Goal: Navigation & Orientation: Find specific page/section

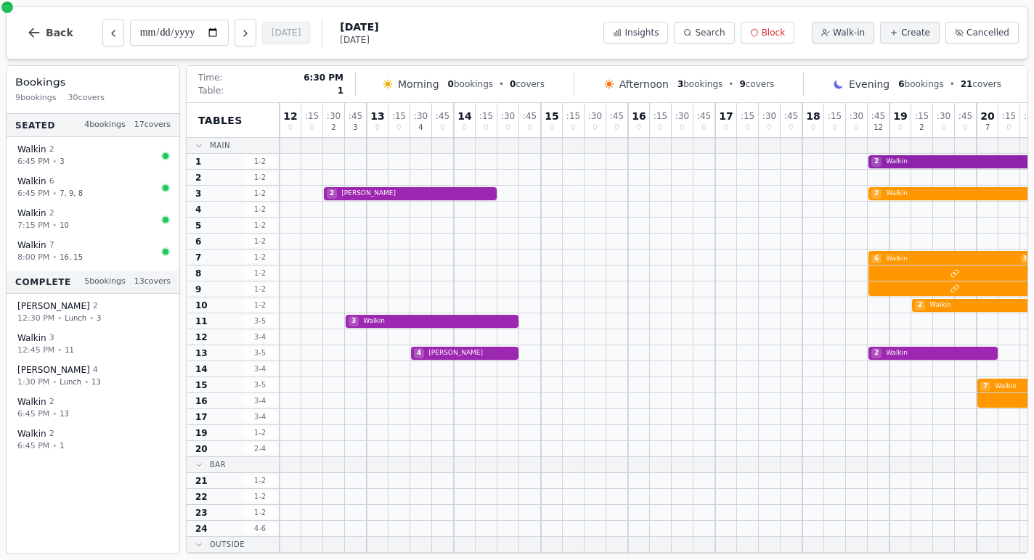
scroll to position [0, 205]
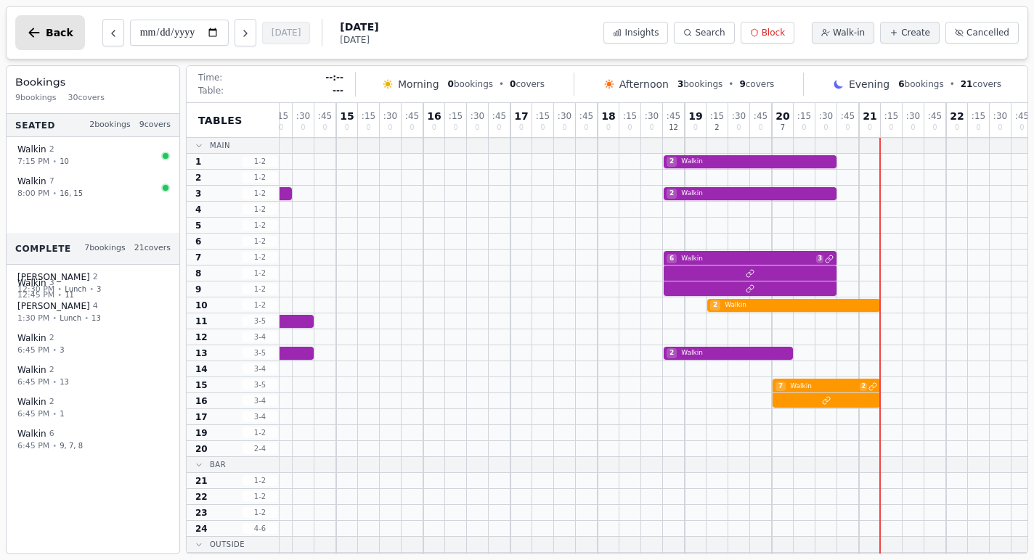
click at [36, 34] on icon "button" at bounding box center [34, 32] width 15 height 15
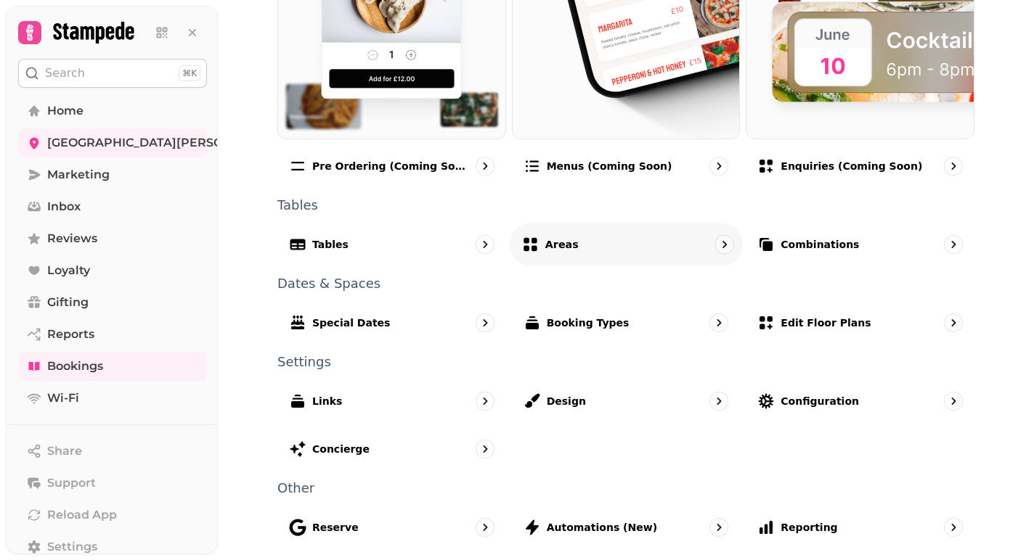
scroll to position [832, 0]
click at [62, 396] on span "Wi-Fi" at bounding box center [63, 398] width 32 height 17
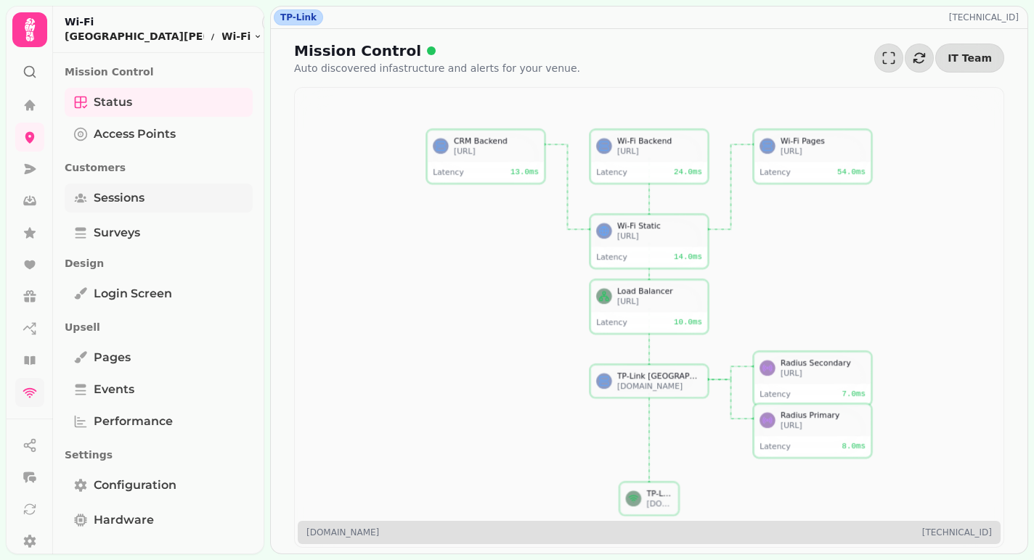
click at [125, 201] on span "Sessions" at bounding box center [119, 197] width 51 height 17
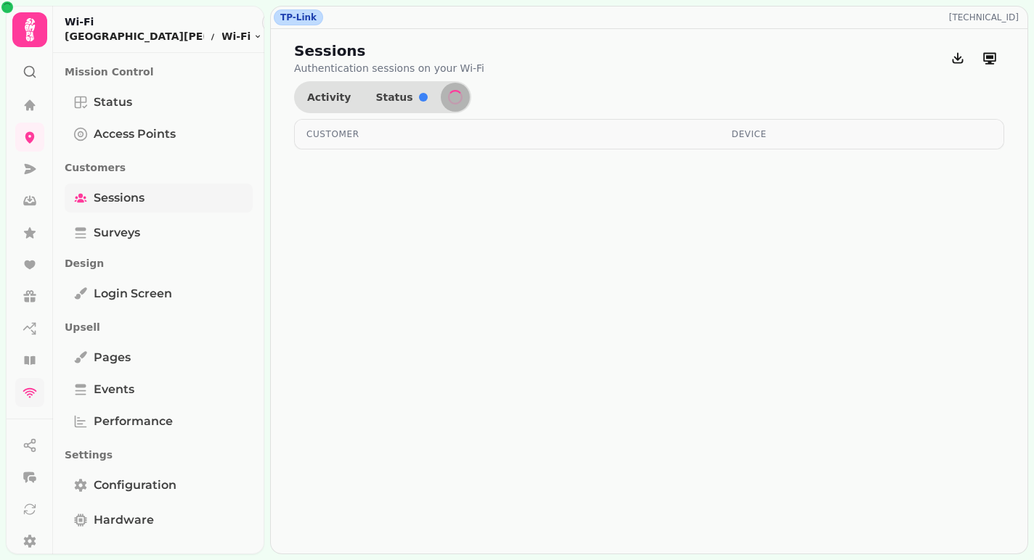
select select "**"
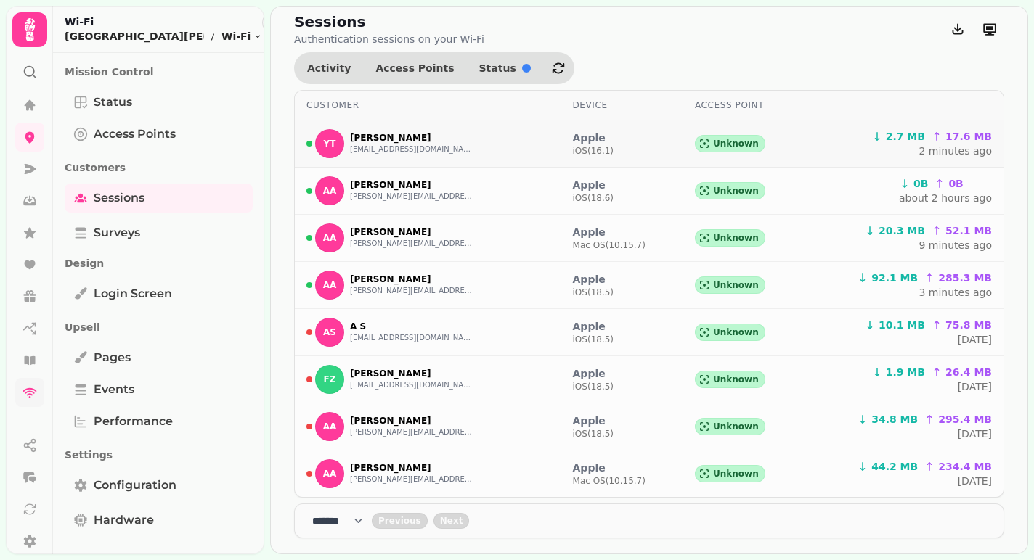
scroll to position [25, 0]
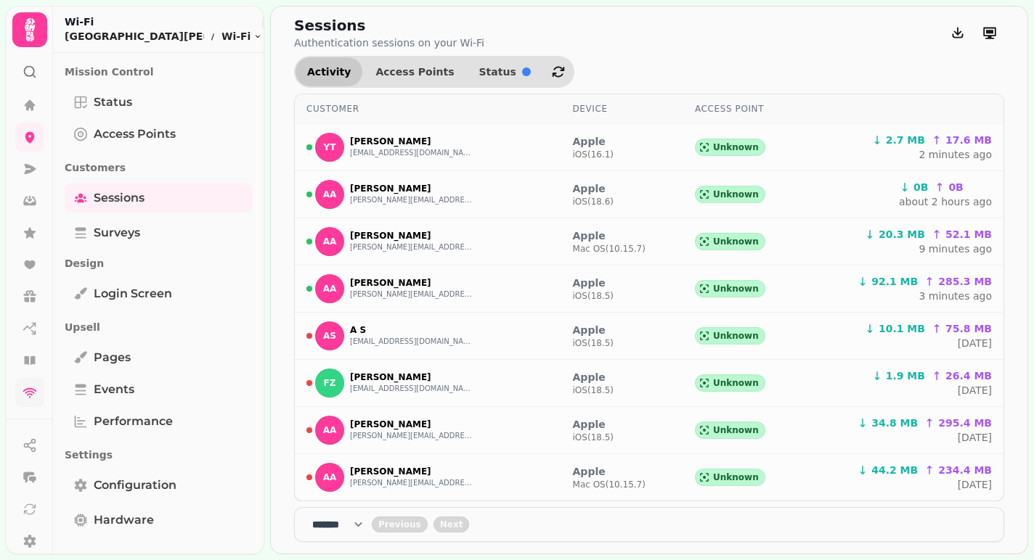
click at [322, 73] on span "Activity" at bounding box center [329, 72] width 44 height 10
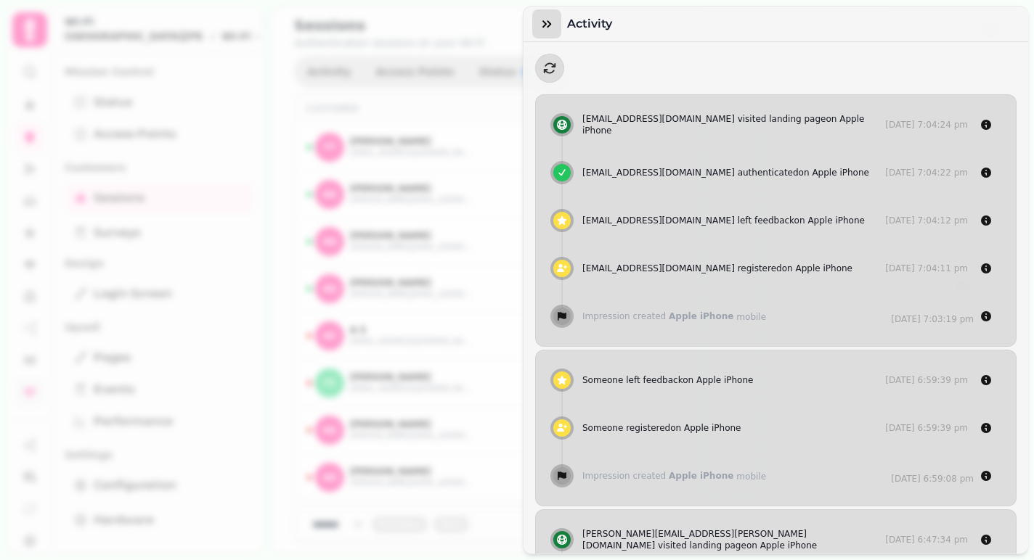
click at [544, 23] on icon "button" at bounding box center [546, 23] width 9 height 7
